Goal: Transaction & Acquisition: Purchase product/service

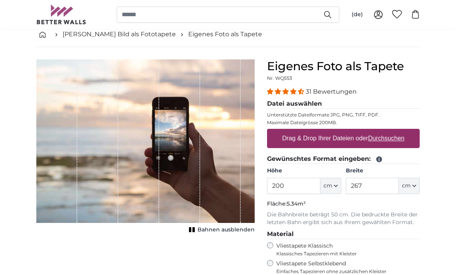
scroll to position [39, 0]
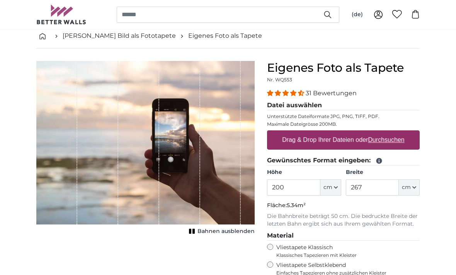
click at [393, 139] on u "Durchsuchen" at bounding box center [386, 140] width 36 height 7
click at [393, 133] on input "Drag & Drop Ihrer Dateien oder Durchsuchen" at bounding box center [343, 132] width 153 height 2
click at [415, 139] on div "Drag & Drop Ihrer Dateien oder Durchsuchen" at bounding box center [343, 140] width 153 height 19
click at [267, 131] on input "Drag & Drop Ihrer Dateien oder Durchsuchen" at bounding box center [343, 132] width 153 height 2
click at [399, 142] on u "Durchsuchen" at bounding box center [386, 140] width 36 height 7
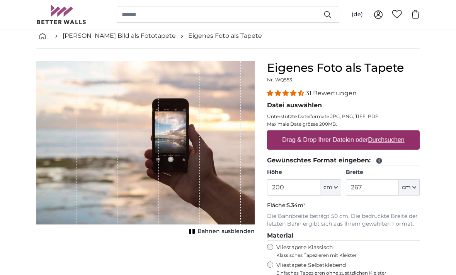
click at [399, 133] on input "Drag & Drop Ihrer Dateien oder Durchsuchen" at bounding box center [343, 132] width 153 height 2
type input "**********"
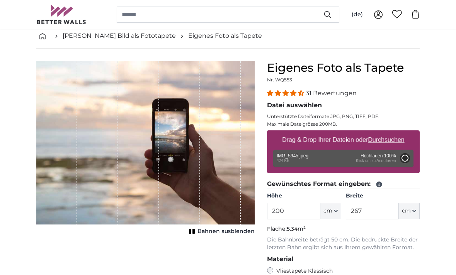
type input "131.6"
type input "75"
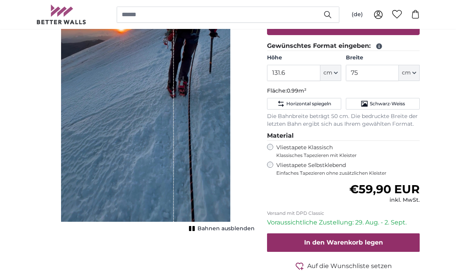
click at [196, 226] on button "Bahnen ausblenden" at bounding box center [220, 229] width 68 height 11
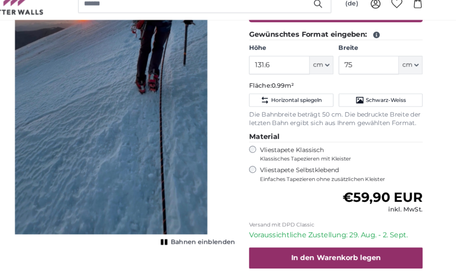
scroll to position [183, 0]
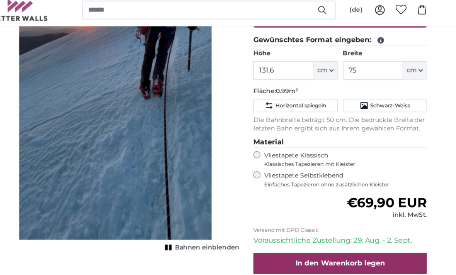
click at [267, 139] on div "Vliestapete Klassisch Klassisches Tapezieren mit Kleister" at bounding box center [343, 146] width 153 height 15
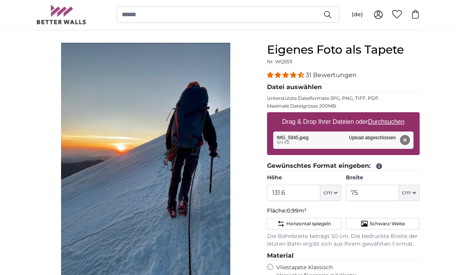
scroll to position [54, 0]
